Goal: Information Seeking & Learning: Check status

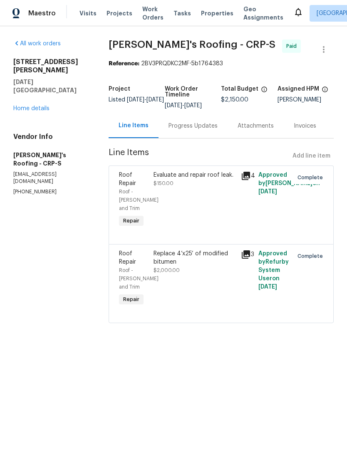
click at [30, 106] on link "Home details" at bounding box center [31, 109] width 36 height 6
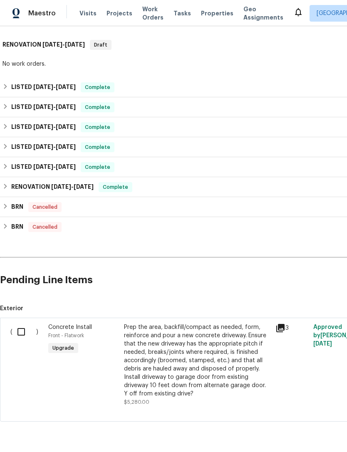
scroll to position [504, 0]
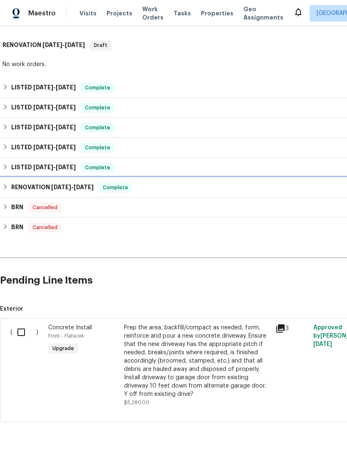
click at [50, 185] on h6 "RENOVATION [DATE] - [DATE]" at bounding box center [52, 187] width 82 height 10
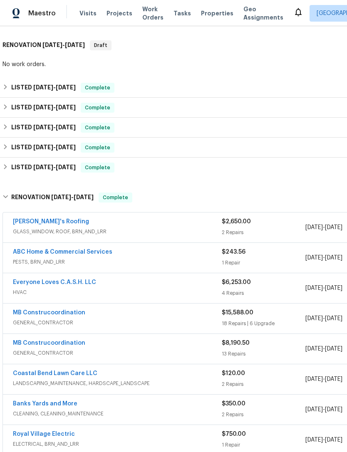
click at [93, 254] on link "ABC Home & Commercial Services" at bounding box center [62, 252] width 99 height 6
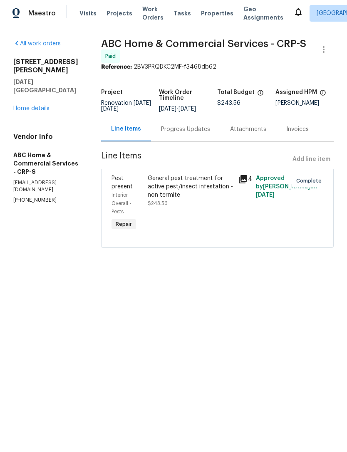
click at [190, 128] on div "Progress Updates" at bounding box center [185, 129] width 49 height 8
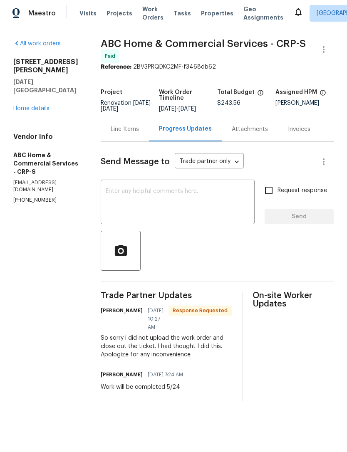
click at [127, 129] on div "Line Items" at bounding box center [125, 129] width 28 height 8
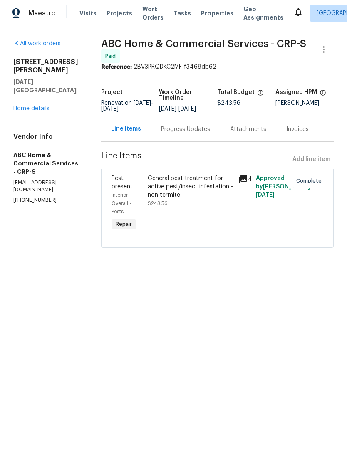
click at [39, 106] on link "Home details" at bounding box center [31, 109] width 36 height 6
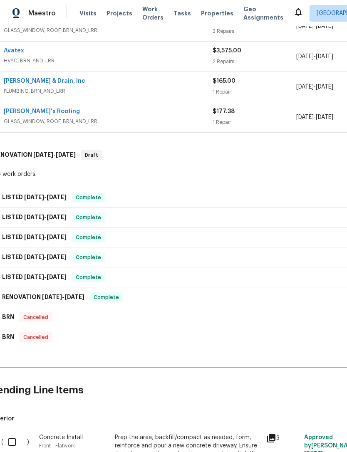
scroll to position [394, 10]
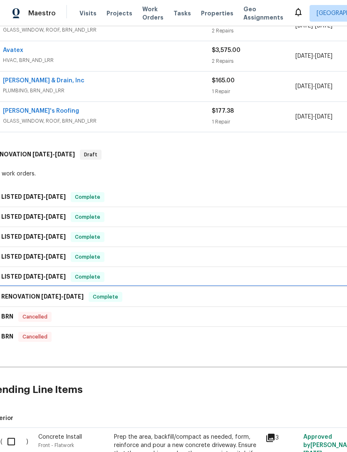
click at [77, 295] on span "[DATE]" at bounding box center [74, 296] width 20 height 6
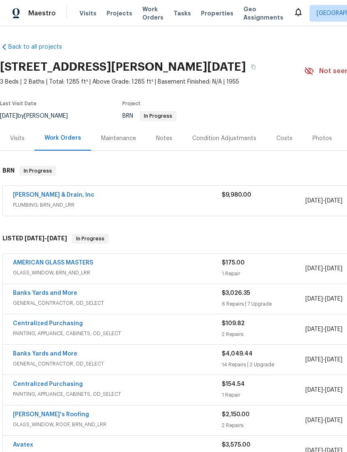
scroll to position [0, 0]
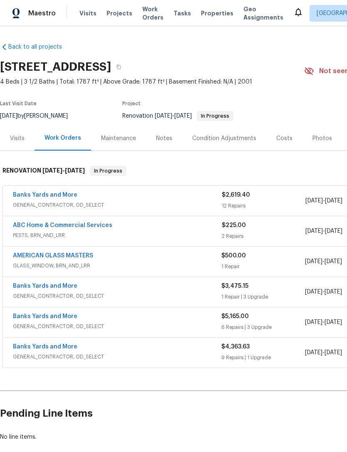
click at [98, 227] on link "ABC Home & Commercial Services" at bounding box center [62, 225] width 99 height 6
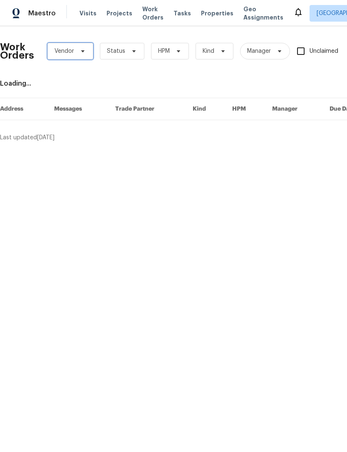
click at [71, 51] on span "Vendor" at bounding box center [64, 51] width 20 height 8
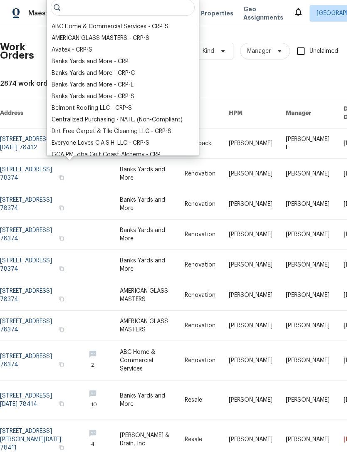
click at [158, 29] on div "ABC Home & Commercial Services - CRP-S" at bounding box center [110, 26] width 117 height 8
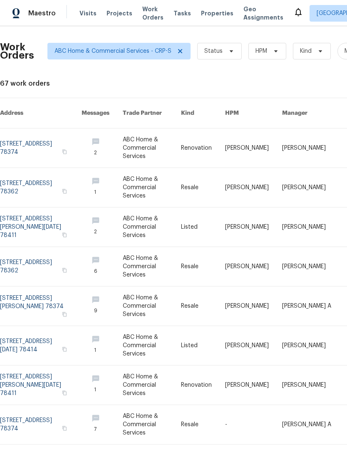
click at [27, 218] on link at bounding box center [40, 226] width 81 height 39
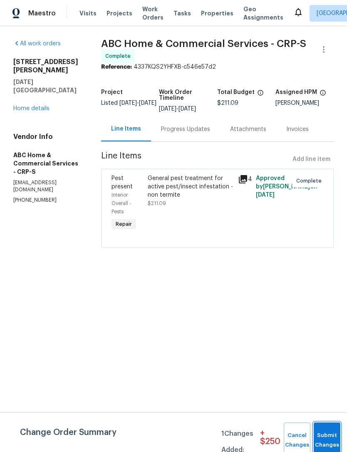
click at [328, 434] on button "Submit Changes" at bounding box center [326, 440] width 27 height 36
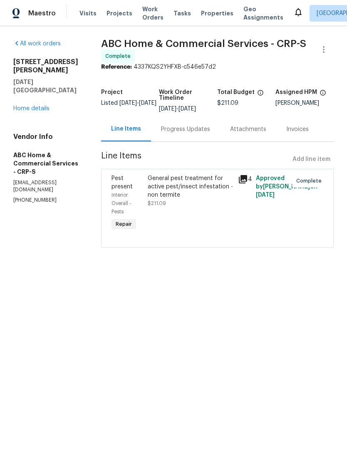
click at [29, 106] on link "Home details" at bounding box center [31, 109] width 36 height 6
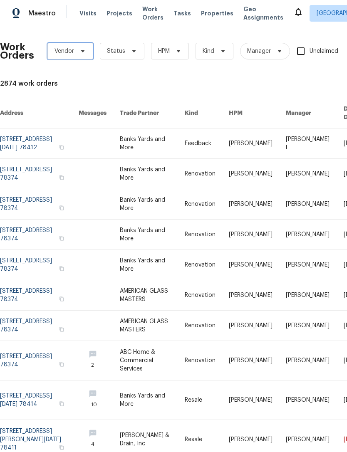
click at [67, 51] on span "Vendor" at bounding box center [64, 51] width 20 height 8
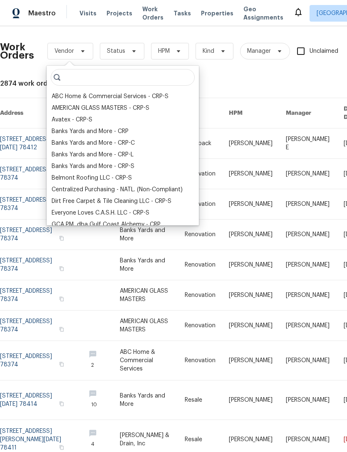
click at [110, 100] on div "ABC Home & Commercial Services - CRP-S" at bounding box center [110, 96] width 117 height 8
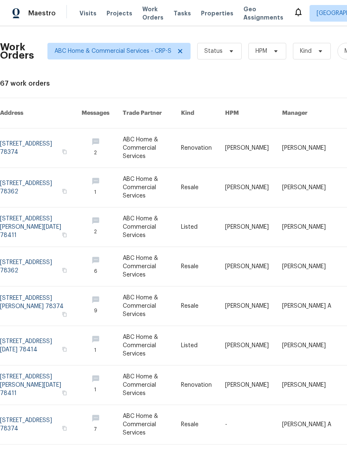
click at [33, 299] on link at bounding box center [40, 305] width 81 height 39
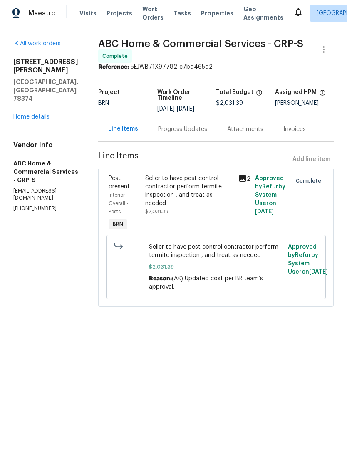
click at [180, 125] on div "Progress Updates" at bounding box center [182, 129] width 49 height 8
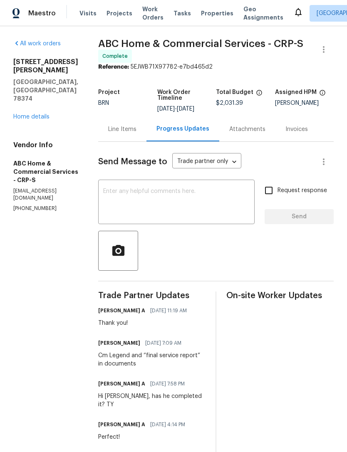
click at [116, 127] on div "Line Items" at bounding box center [122, 129] width 28 height 8
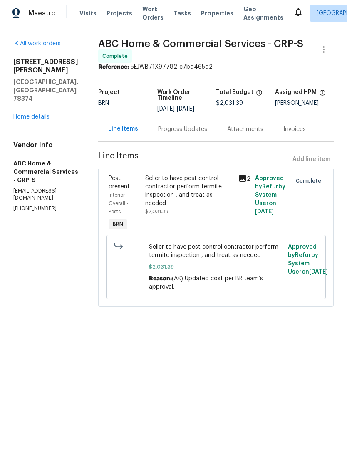
click at [148, 15] on span "Work Orders" at bounding box center [152, 13] width 21 height 17
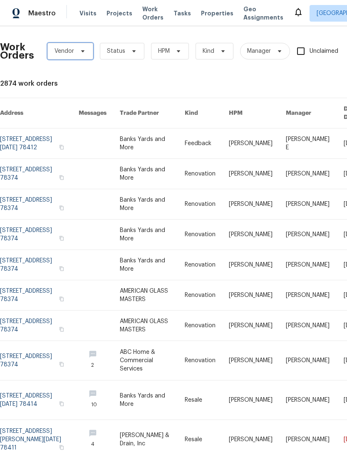
click at [69, 52] on span "Vendor" at bounding box center [64, 51] width 20 height 8
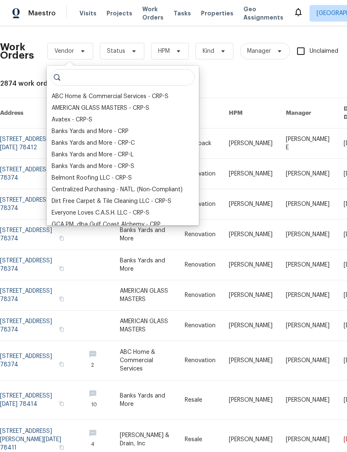
click at [101, 99] on div "ABC Home & Commercial Services - CRP-S" at bounding box center [110, 96] width 117 height 8
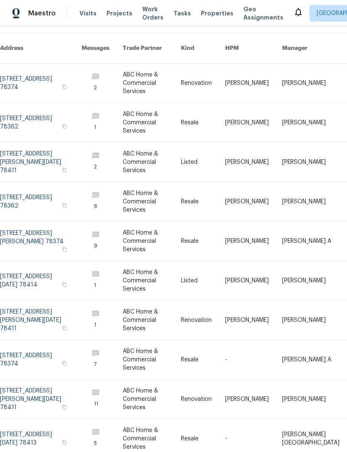
scroll to position [65, 0]
click at [36, 347] on link at bounding box center [40, 359] width 81 height 39
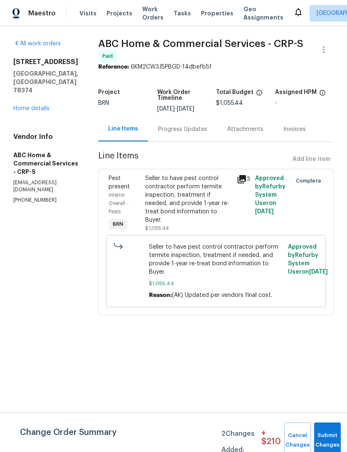
click at [175, 126] on div "Progress Updates" at bounding box center [182, 129] width 49 height 8
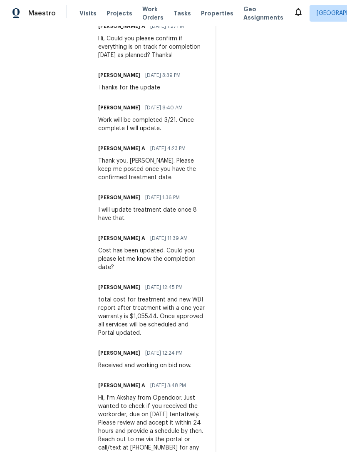
scroll to position [553, 0]
